Goal: Information Seeking & Learning: Learn about a topic

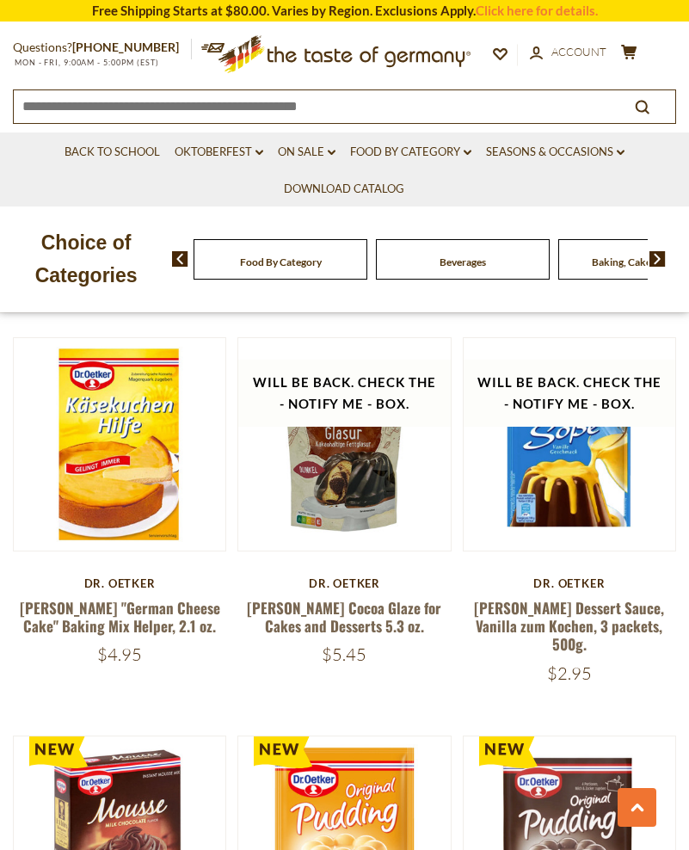
scroll to position [4080, 0]
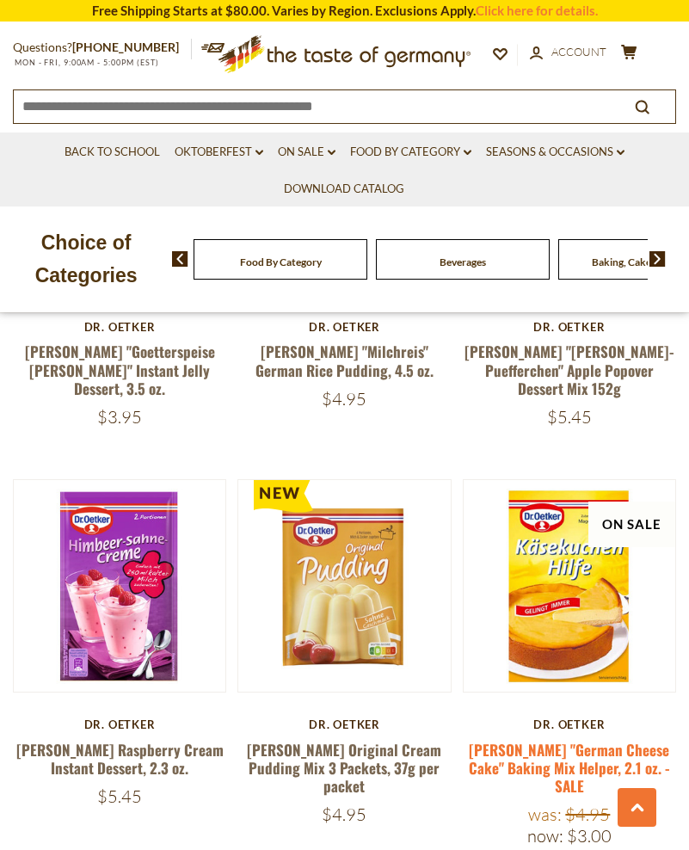
click at [603, 546] on link at bounding box center [569, 586] width 178 height 178
click at [579, 739] on link "[PERSON_NAME] "German Cheese Cake" Baking Mix Helper, 2.1 oz. - SALE" at bounding box center [569, 768] width 201 height 58
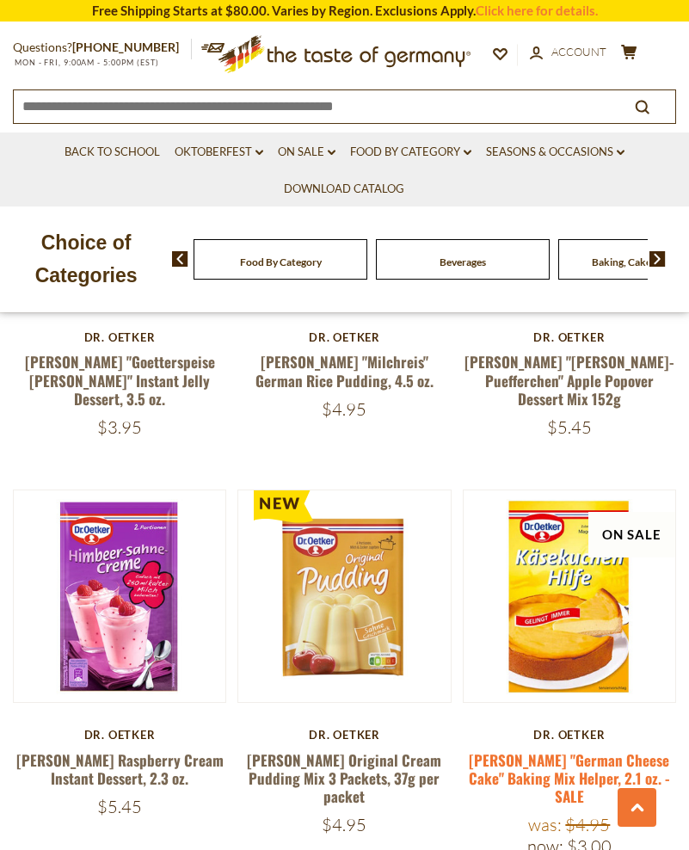
scroll to position [4069, 0]
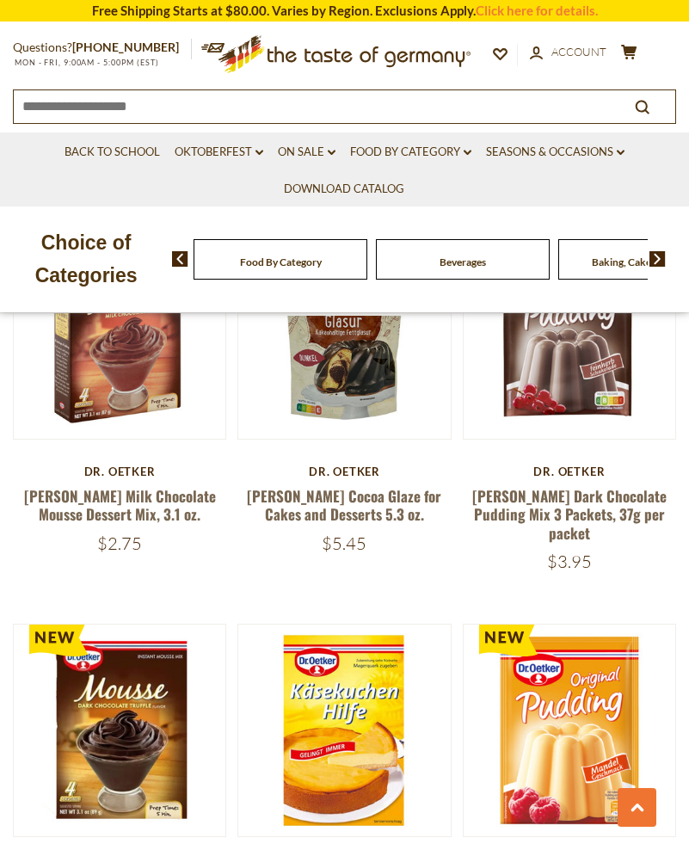
scroll to position [3166, 0]
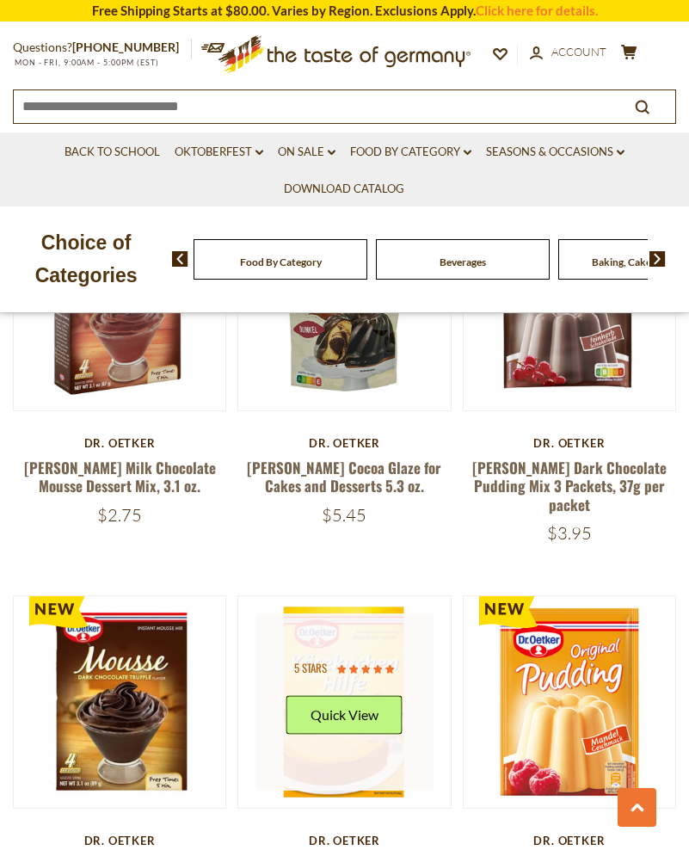
click at [347, 648] on link at bounding box center [344, 702] width 178 height 178
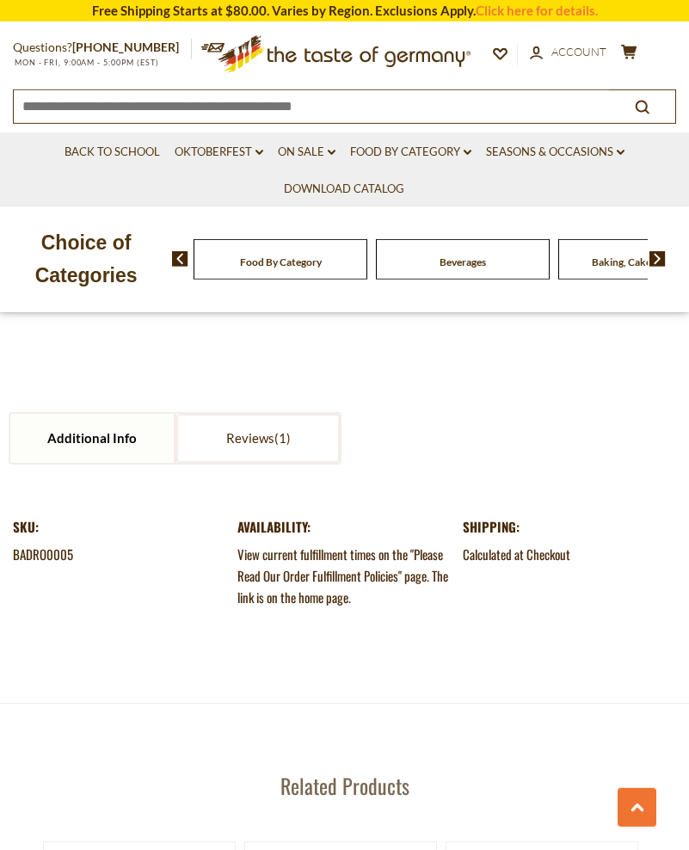
scroll to position [1695, 0]
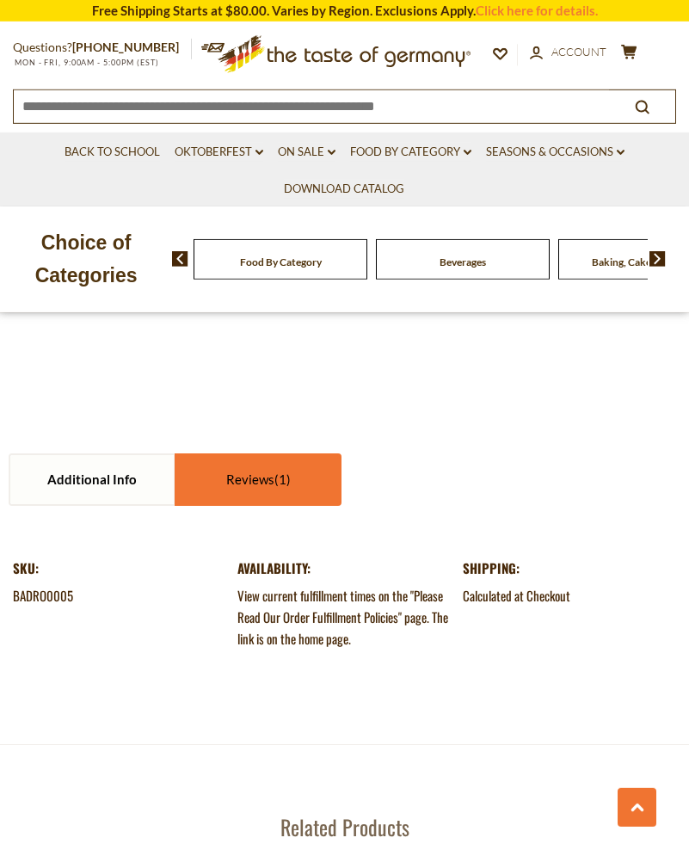
click at [228, 490] on link "Reviews" at bounding box center [257, 479] width 163 height 49
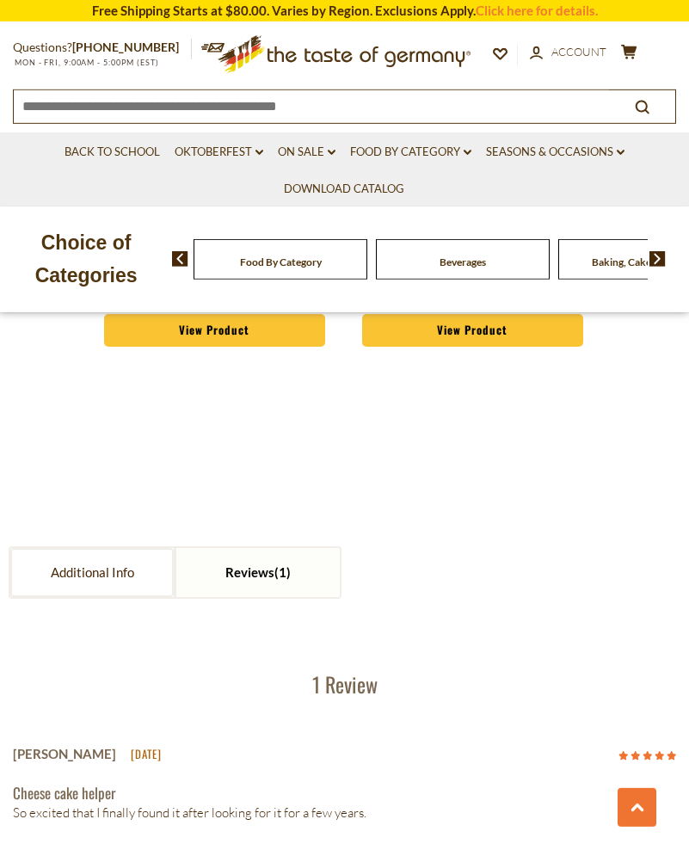
scroll to position [1600, 0]
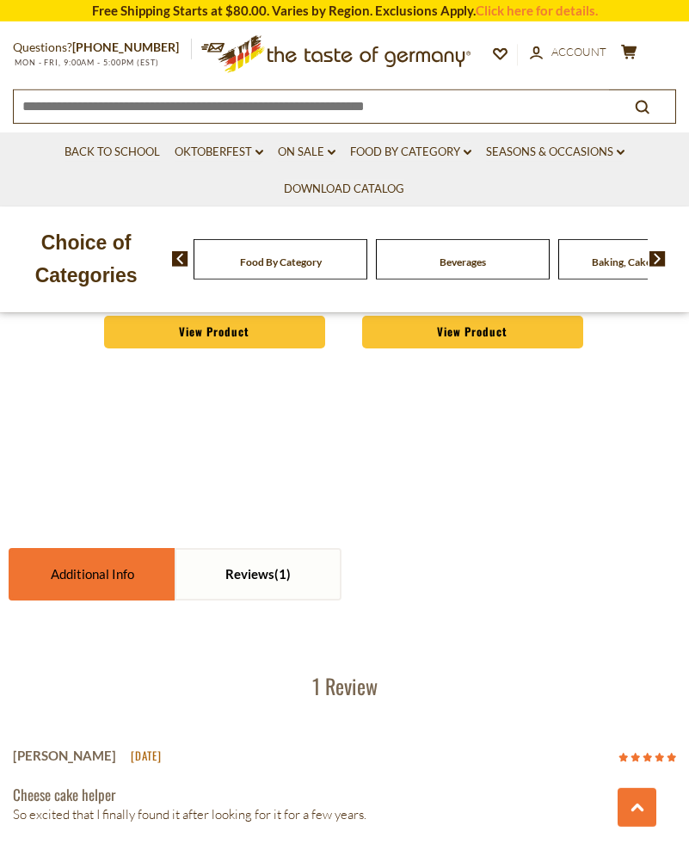
click at [69, 574] on link "Additional Info" at bounding box center [91, 574] width 163 height 49
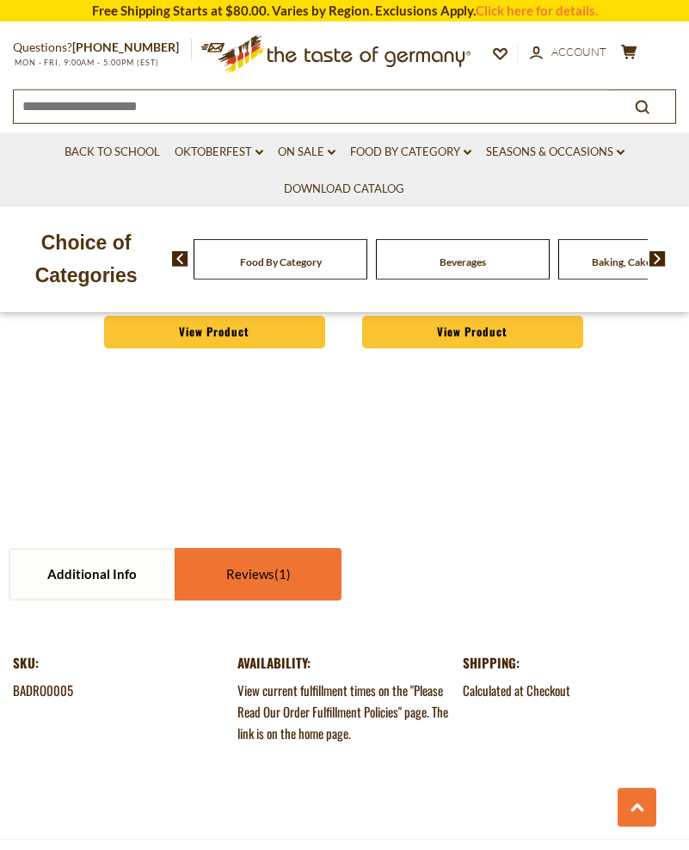
click at [278, 577] on span at bounding box center [282, 573] width 16 height 15
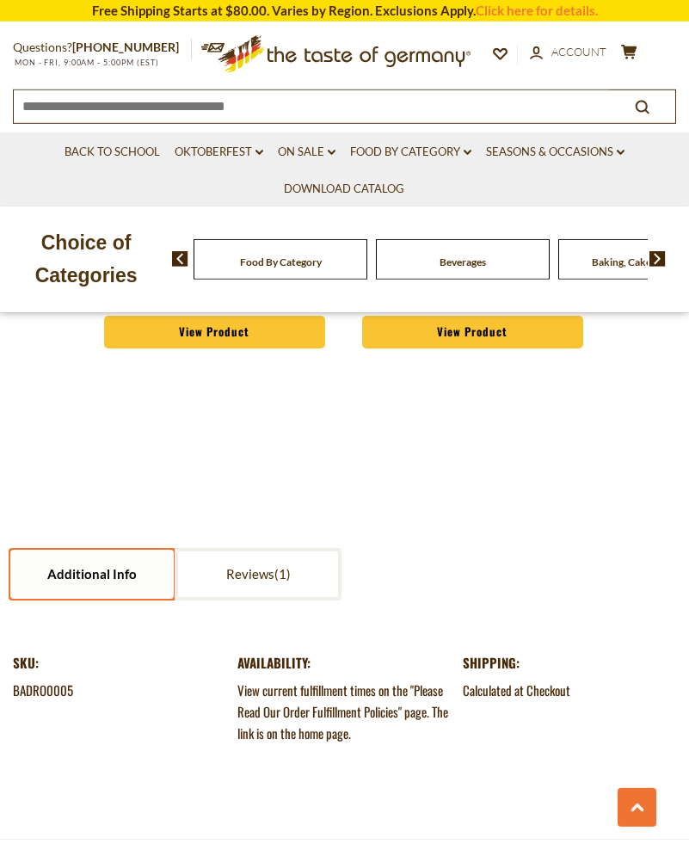
scroll to position [1602, 0]
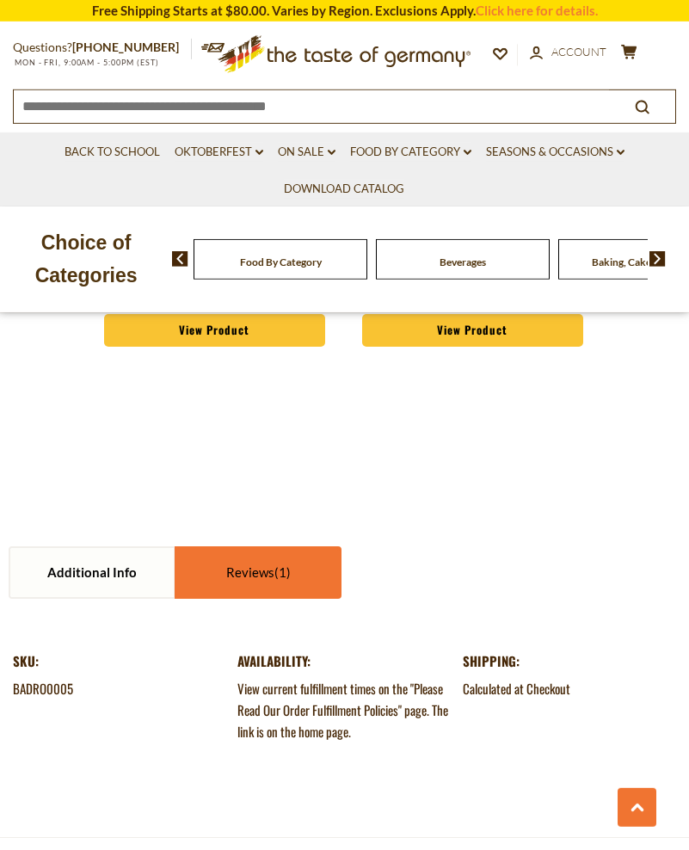
click at [236, 574] on link "Reviews" at bounding box center [257, 572] width 163 height 49
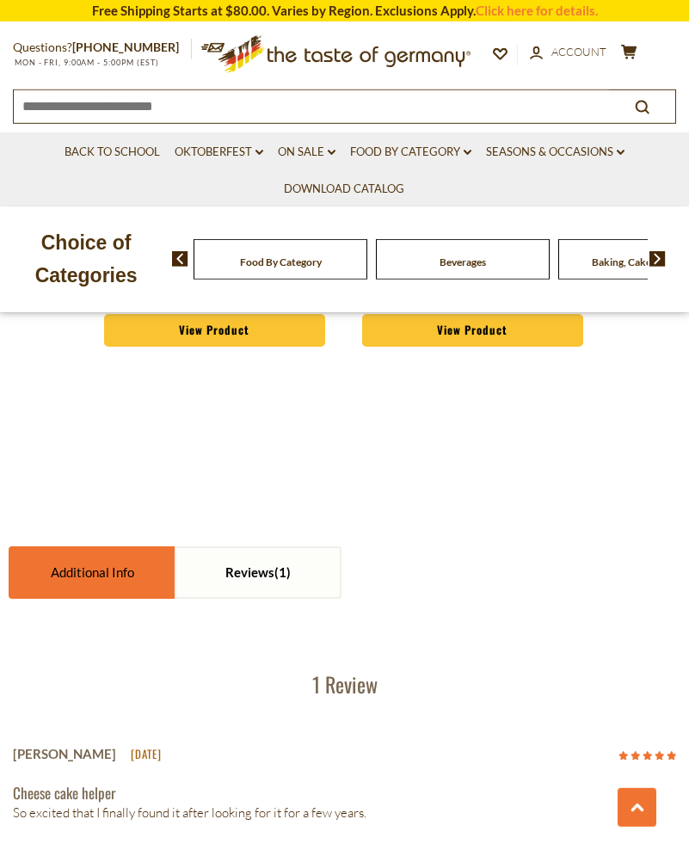
click at [87, 574] on link "Additional Info" at bounding box center [91, 572] width 163 height 49
